Goal: Information Seeking & Learning: Understand process/instructions

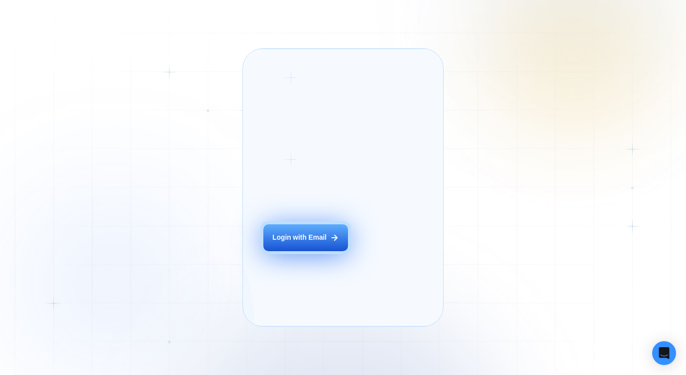
click at [282, 243] on div "Login with Email" at bounding box center [299, 237] width 54 height 9
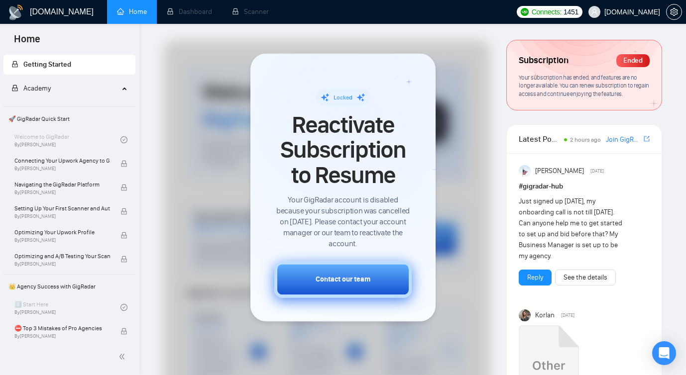
click at [311, 275] on button "Contact our team" at bounding box center [342, 280] width 137 height 36
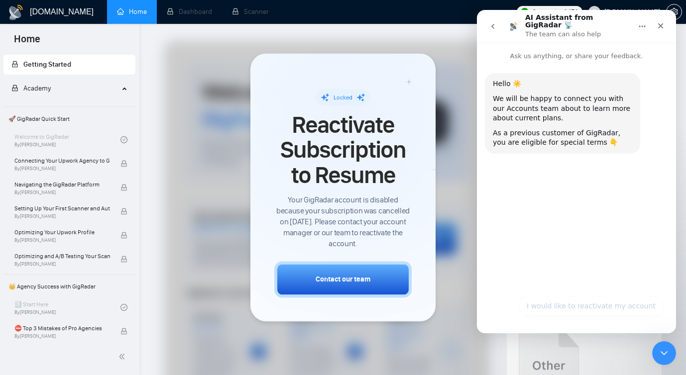
click at [406, 78] on div "Locked Reactivate Subscription to Resume Your GigRadar account is disabled beca…" at bounding box center [342, 187] width 137 height 220
click at [663, 22] on icon "Close" at bounding box center [660, 26] width 8 height 8
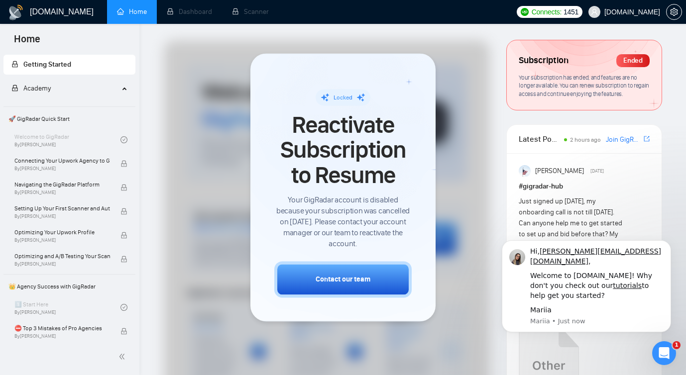
click at [406, 83] on div "Locked Reactivate Subscription to Resume Your GigRadar account is disabled beca…" at bounding box center [342, 187] width 137 height 220
click at [301, 143] on span "Reactivate Subscription to Resume" at bounding box center [342, 149] width 137 height 75
click at [57, 213] on span "Setting Up Your First Scanner and Auto-Bidder" at bounding box center [62, 209] width 96 height 10
click at [55, 88] on span "Academy" at bounding box center [64, 89] width 107 height 20
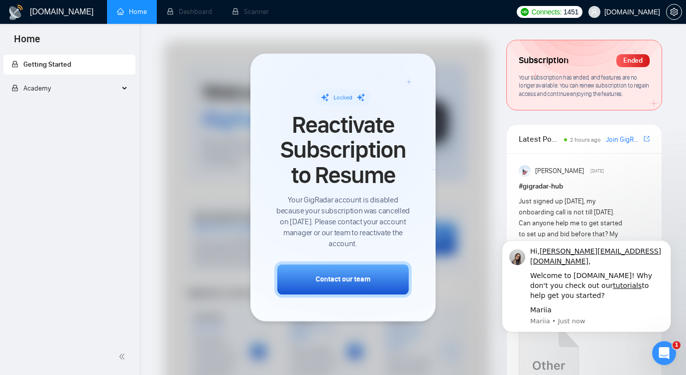
click at [55, 61] on span "Getting Started" at bounding box center [47, 64] width 48 height 8
click at [578, 9] on span "1451" at bounding box center [570, 11] width 15 height 11
click at [600, 16] on span at bounding box center [594, 12] width 12 height 12
click at [190, 7] on li "Dashboard" at bounding box center [189, 12] width 65 height 24
click at [249, 11] on li "Scanner" at bounding box center [250, 12] width 57 height 24
